Goal: Find contact information: Find contact information

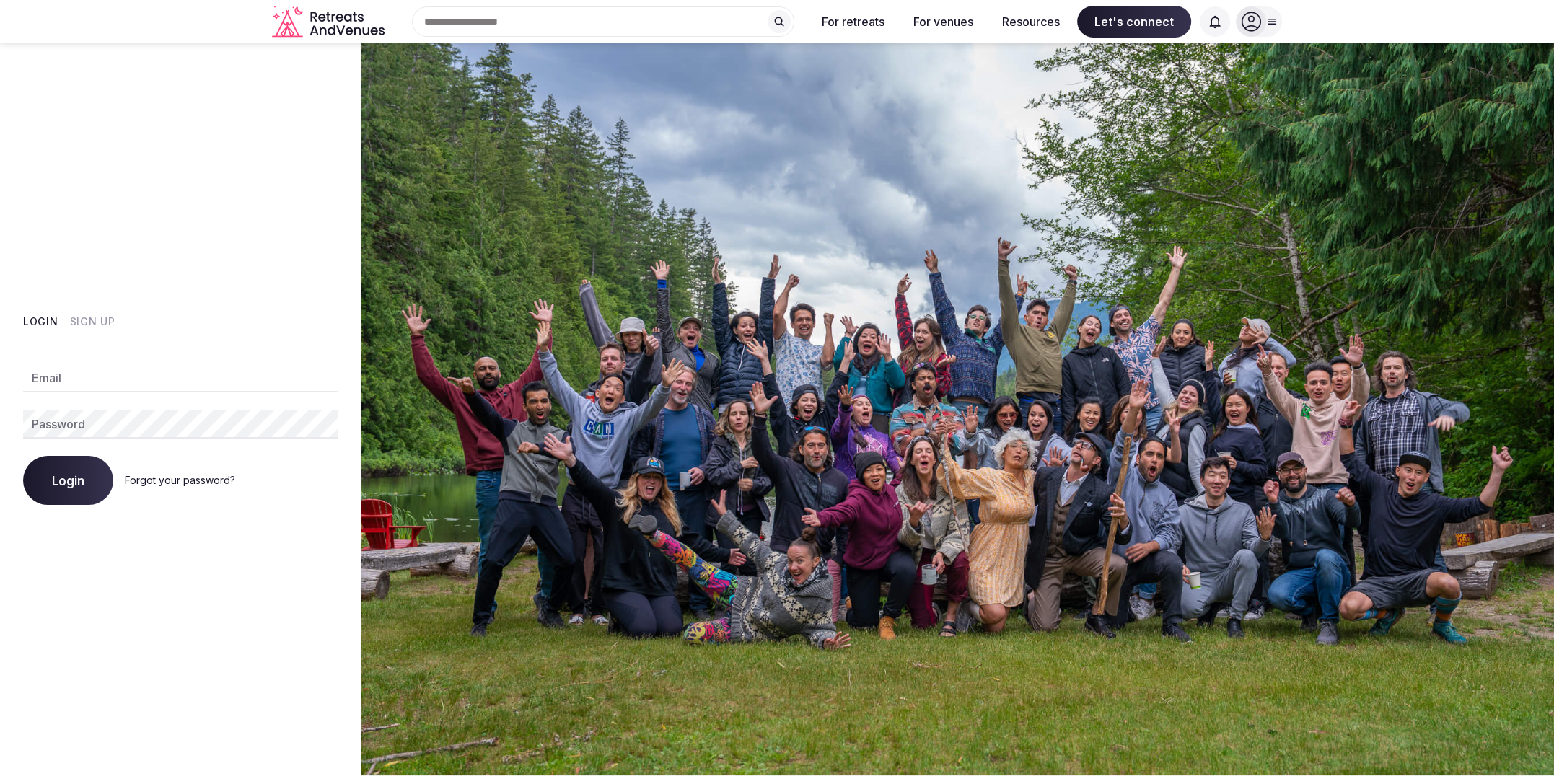
type input "**********"
click at [335, 30] on icon "Retreats and Venues company logo" at bounding box center [333, 30] width 8 height 10
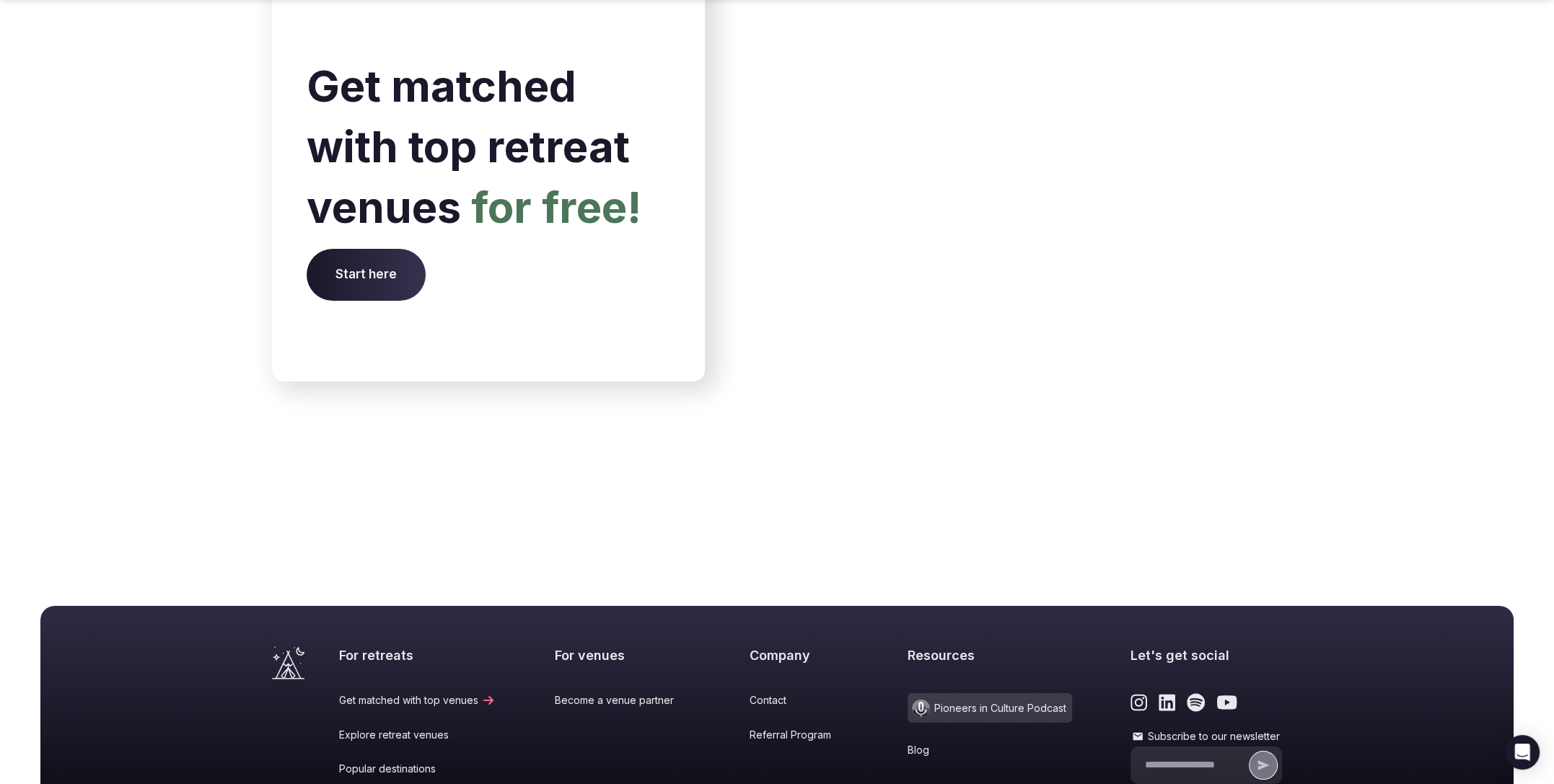
scroll to position [5856, 0]
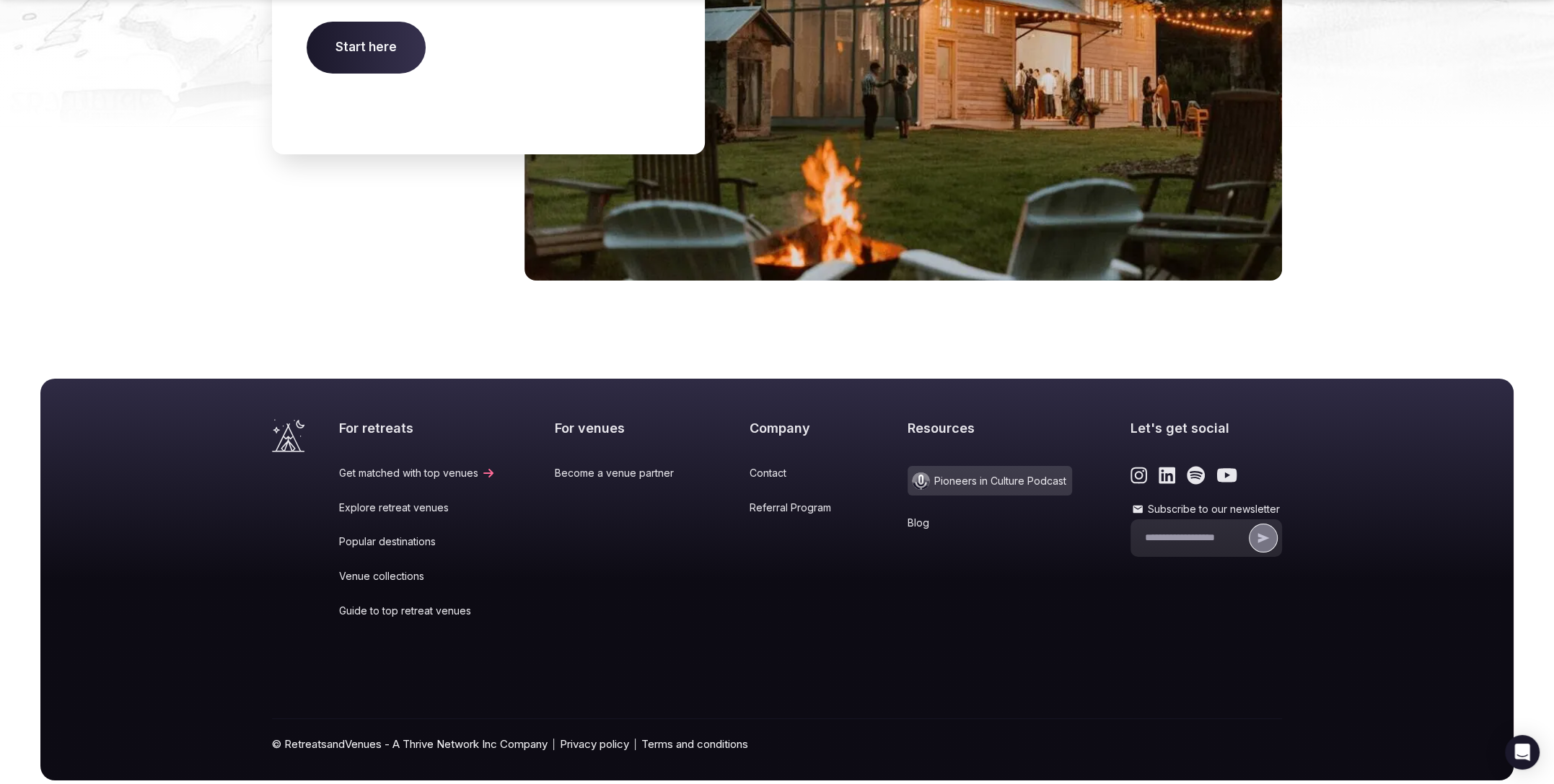
click at [759, 466] on link "Contact" at bounding box center [799, 473] width 99 height 14
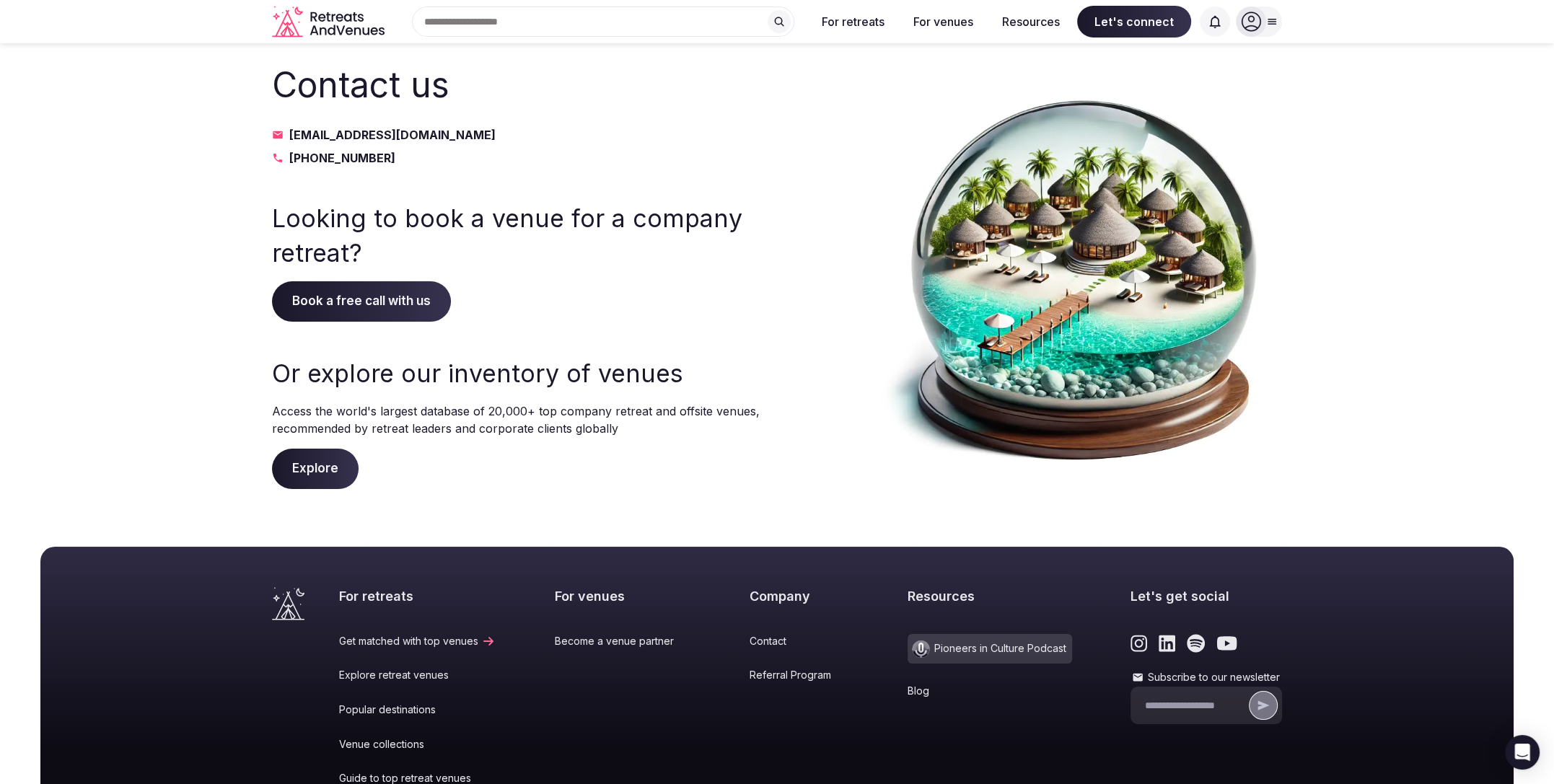
drag, startPoint x: 317, startPoint y: 159, endPoint x: 553, endPoint y: 10, distance: 279.1
click at [0, 0] on body "Search Popular Destinations [GEOGRAPHIC_DATA], [GEOGRAPHIC_DATA] [GEOGRAPHIC_DA…" at bounding box center [777, 494] width 1554 height 989
